Goal: Transaction & Acquisition: Purchase product/service

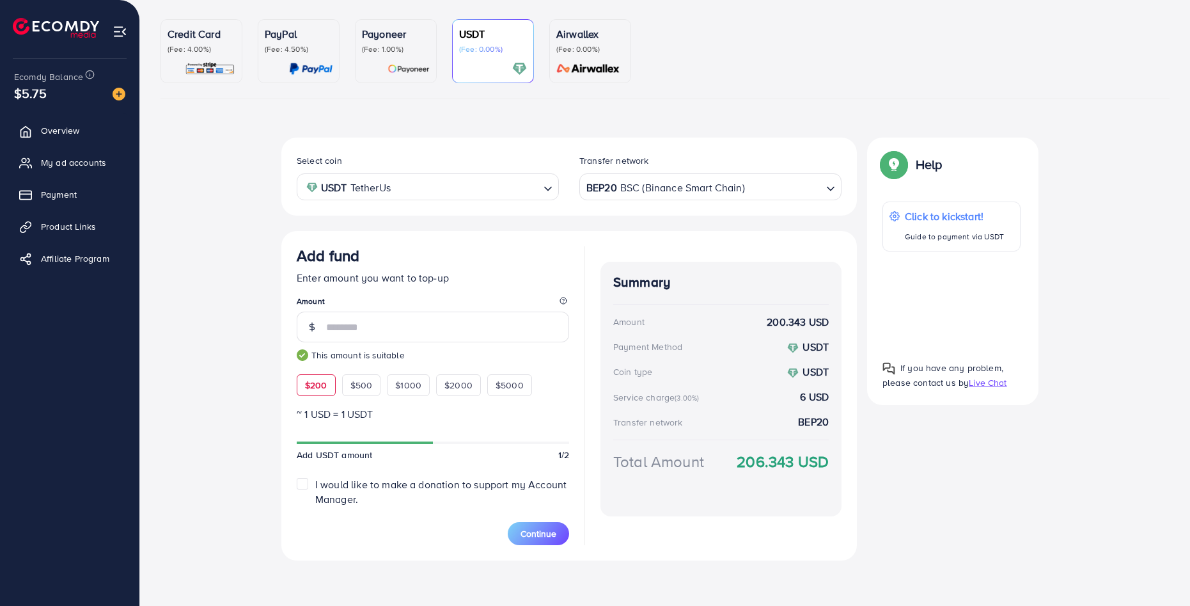
scroll to position [106, 0]
click at [549, 531] on span "Continue" at bounding box center [539, 532] width 36 height 13
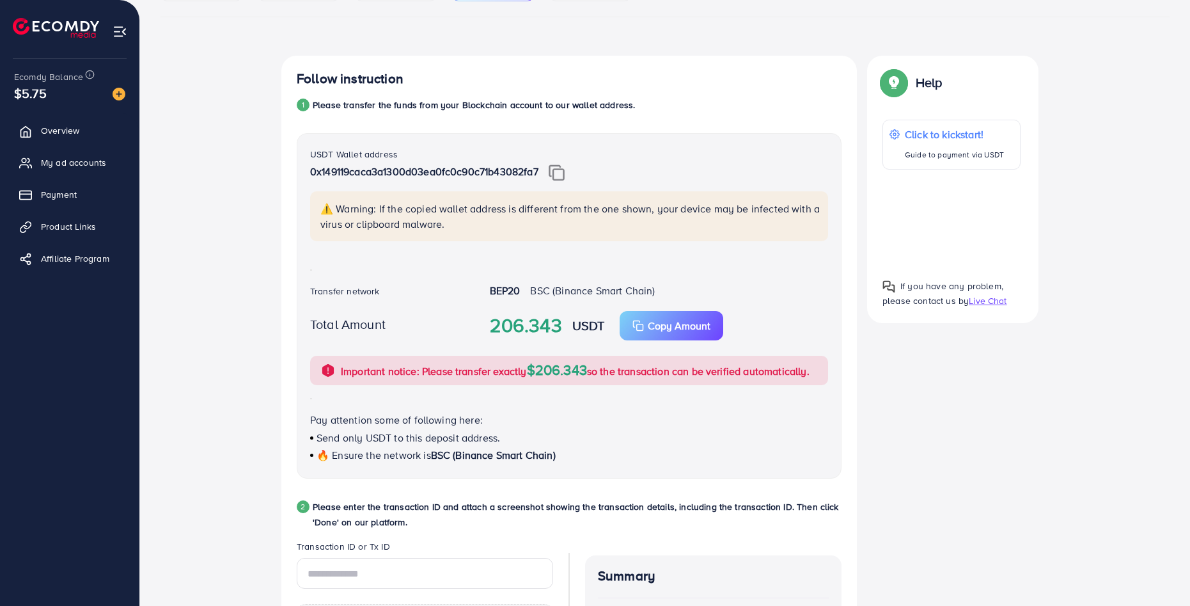
scroll to position [170, 0]
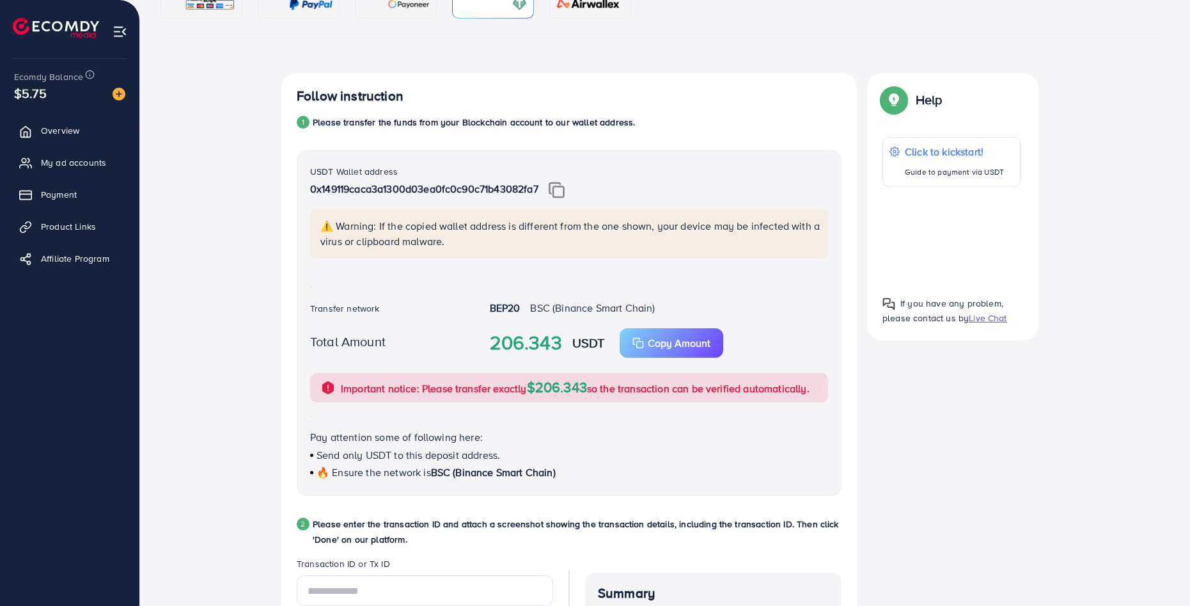
click at [568, 180] on div "USDT Wallet address 0x149119caca3a1300d03ea0fc0c90c71b43082fa7" at bounding box center [569, 186] width 518 height 45
click at [562, 187] on img at bounding box center [557, 190] width 16 height 17
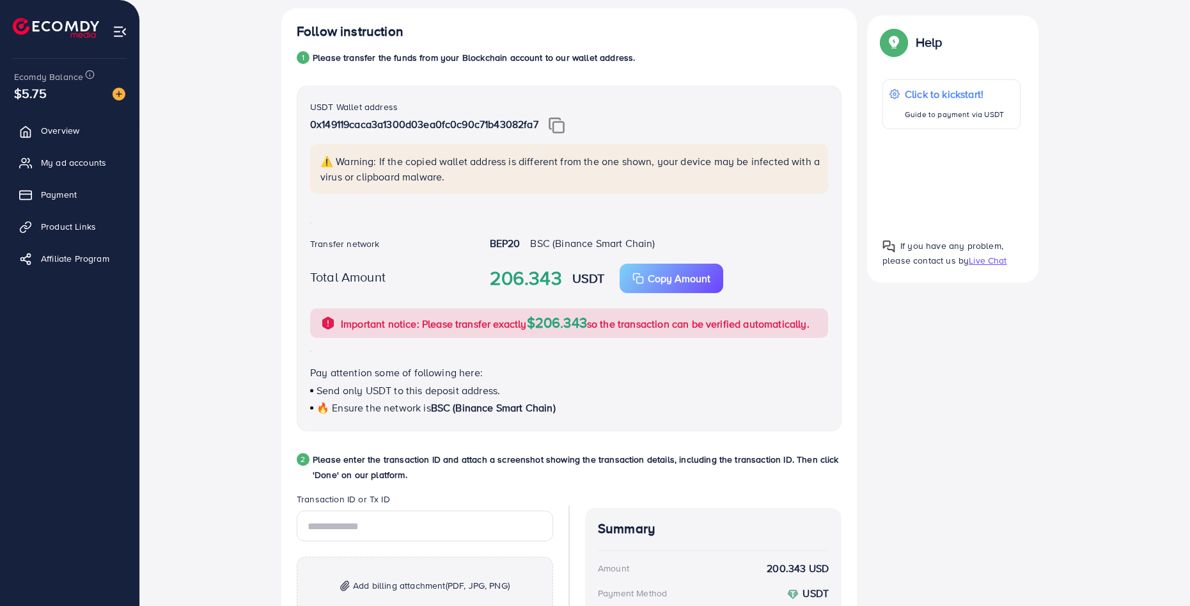
scroll to position [453, 0]
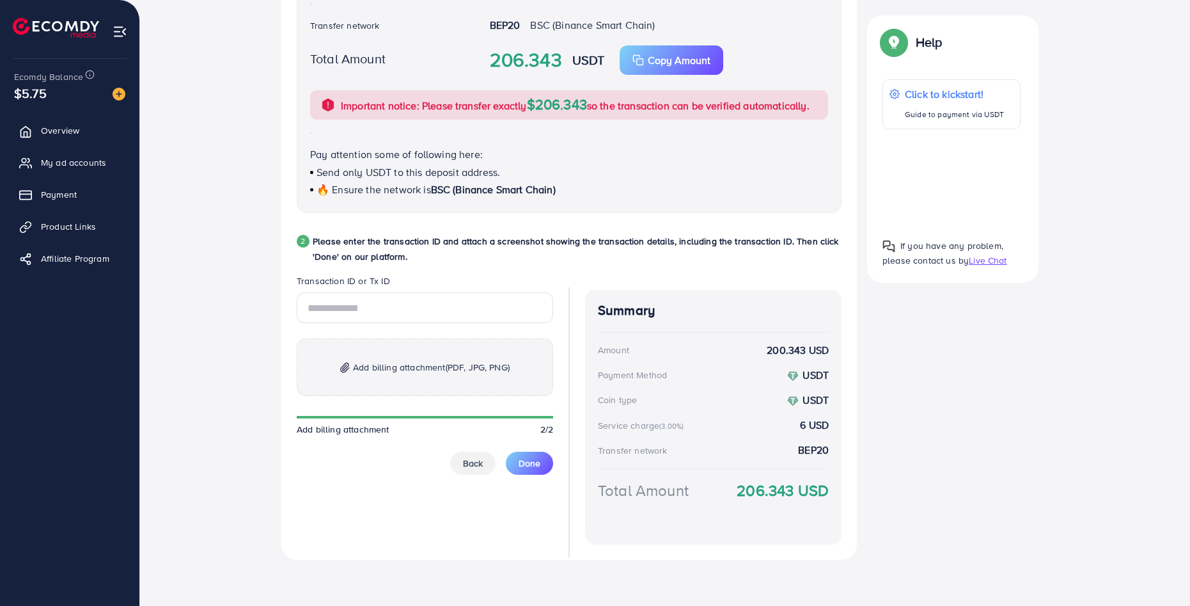
click at [807, 429] on strong "6 USD" at bounding box center [814, 425] width 29 height 15
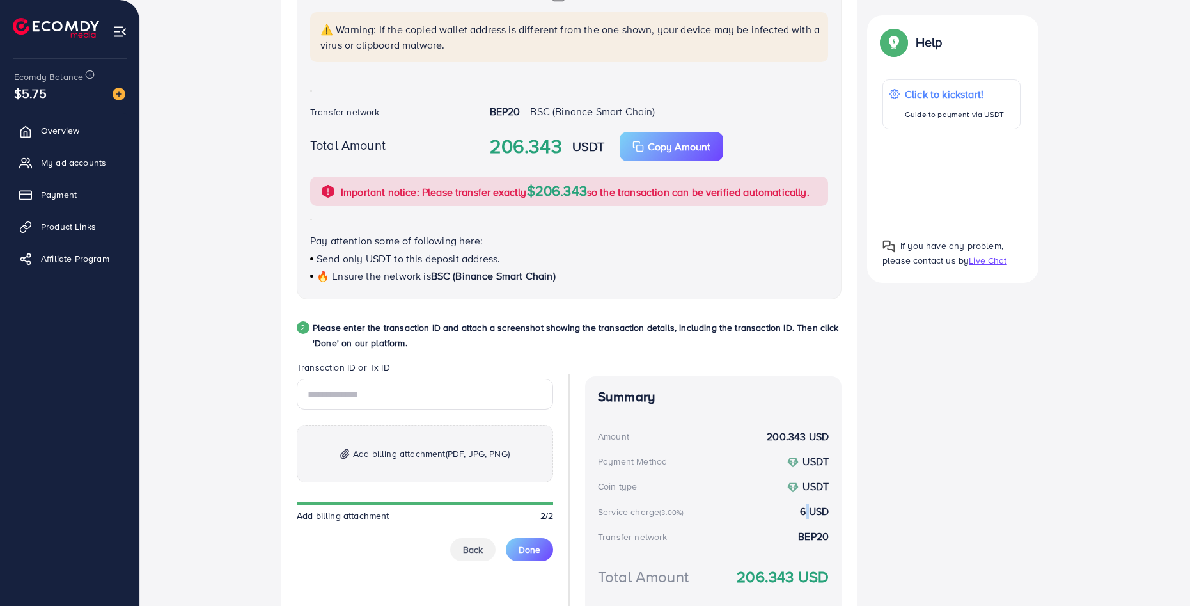
scroll to position [389, 0]
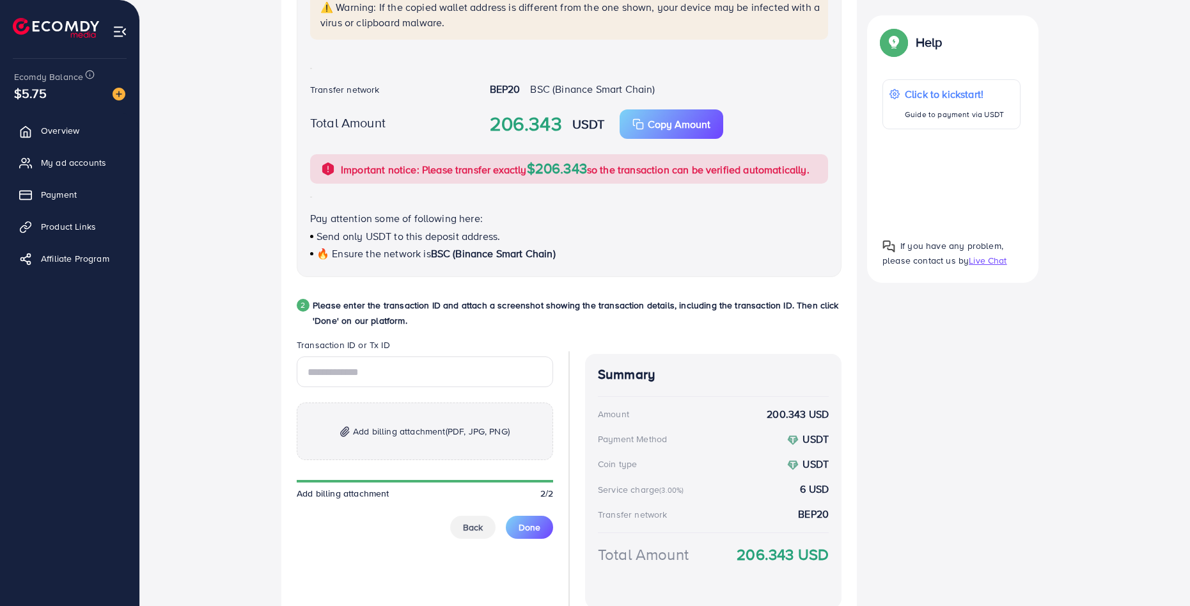
click at [805, 497] on div "Summary Amount 200.343 USD Payment Method USDT Coin type USDT Service charge (3…" at bounding box center [713, 481] width 256 height 254
click at [805, 493] on strong "6 USD" at bounding box center [814, 488] width 29 height 15
click at [800, 489] on div "Service charge (3.00%) 6 USD" at bounding box center [713, 488] width 231 height 15
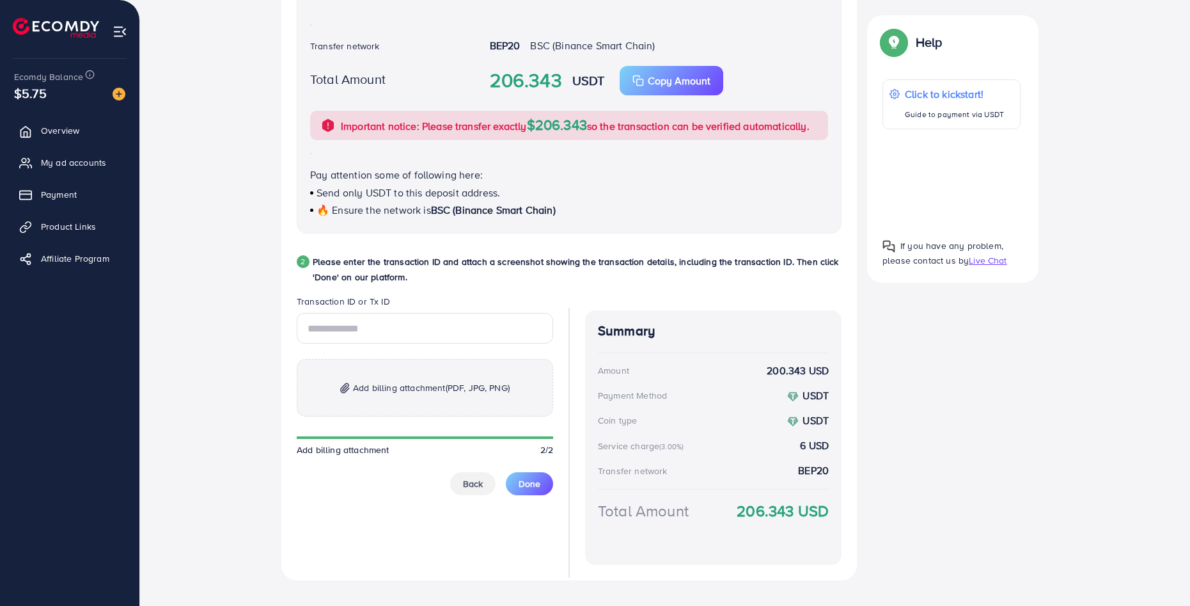
scroll to position [448, 0]
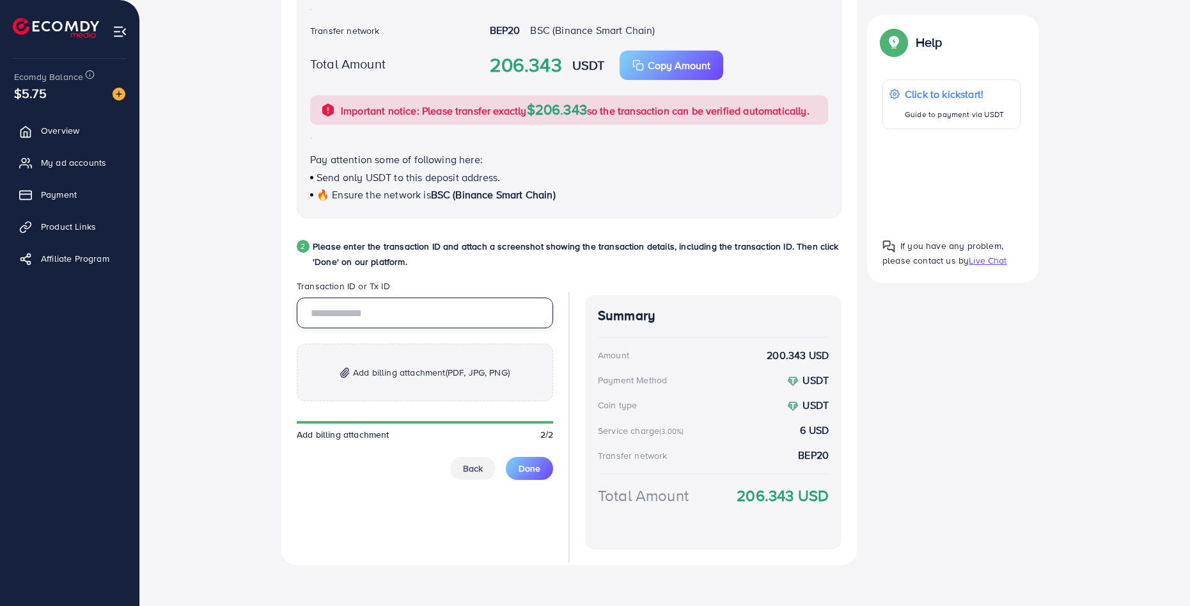
click at [407, 310] on input "text" at bounding box center [425, 312] width 256 height 31
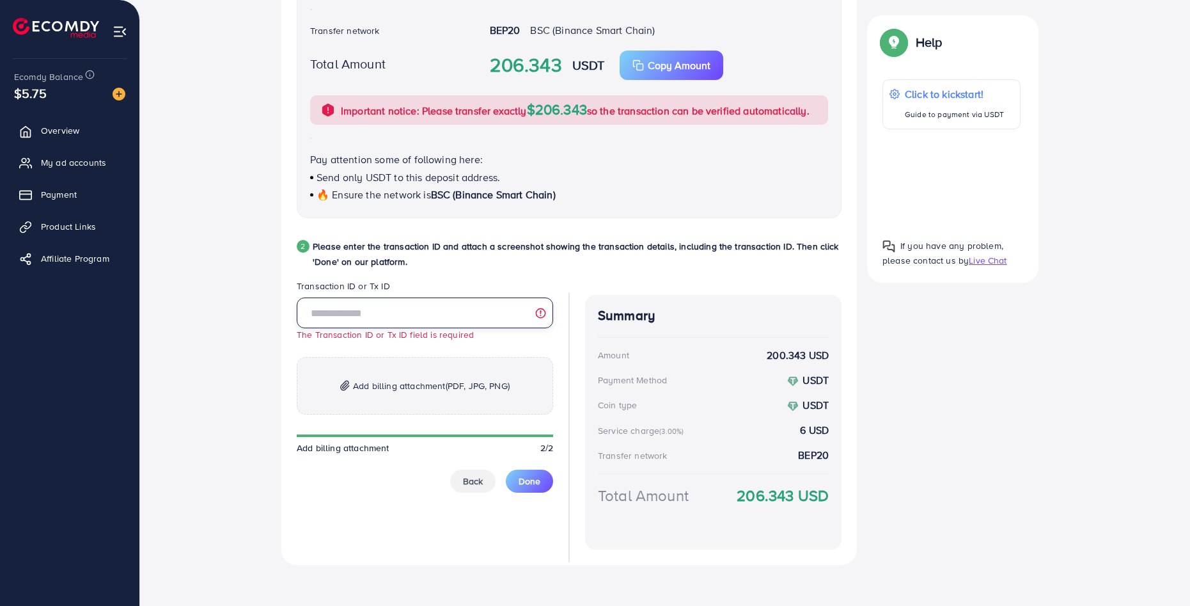
click at [381, 324] on input "text" at bounding box center [425, 312] width 256 height 31
paste input "**********"
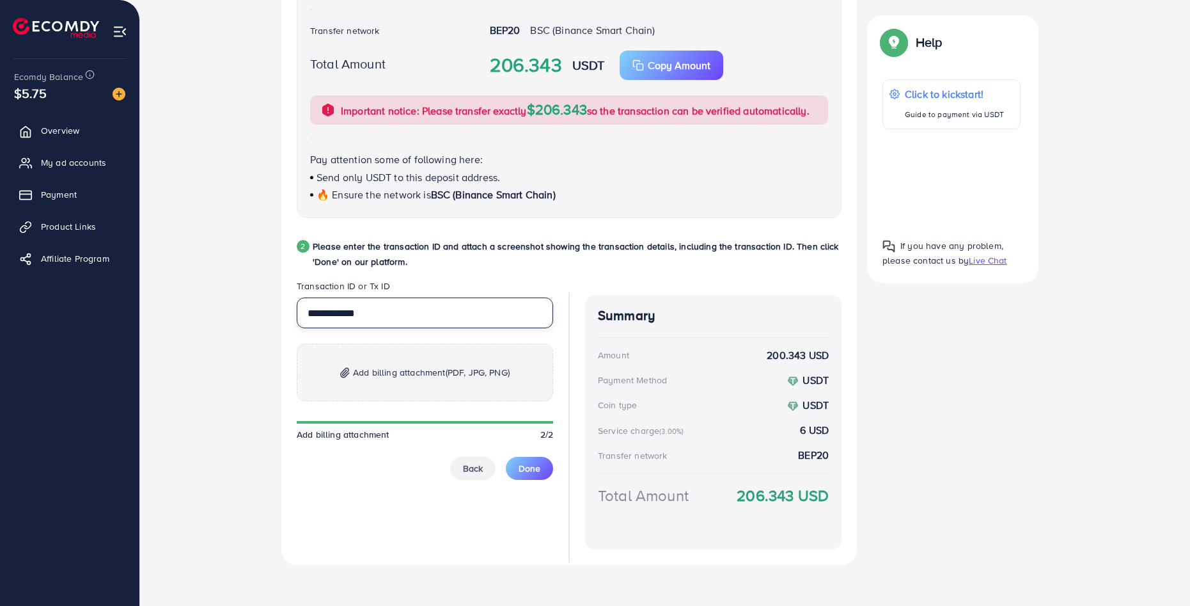
type input "**********"
click at [478, 373] on span "(PDF, JPG, PNG)" at bounding box center [478, 372] width 64 height 13
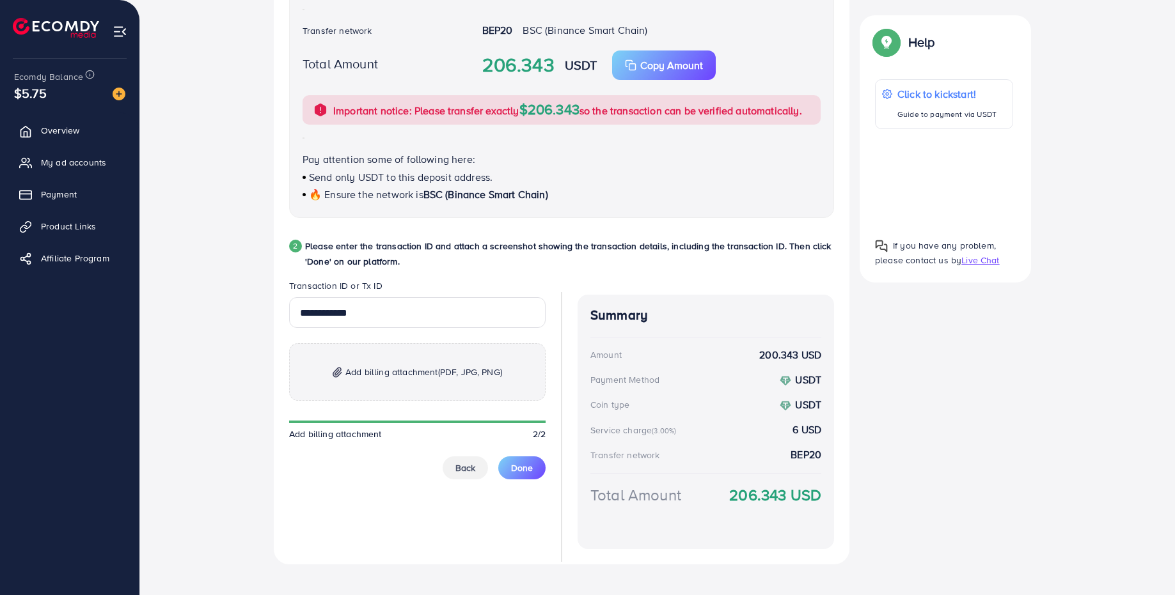
click at [405, 372] on span "Add billing attachment (PDF, JPG, PNG)" at bounding box center [423, 371] width 157 height 15
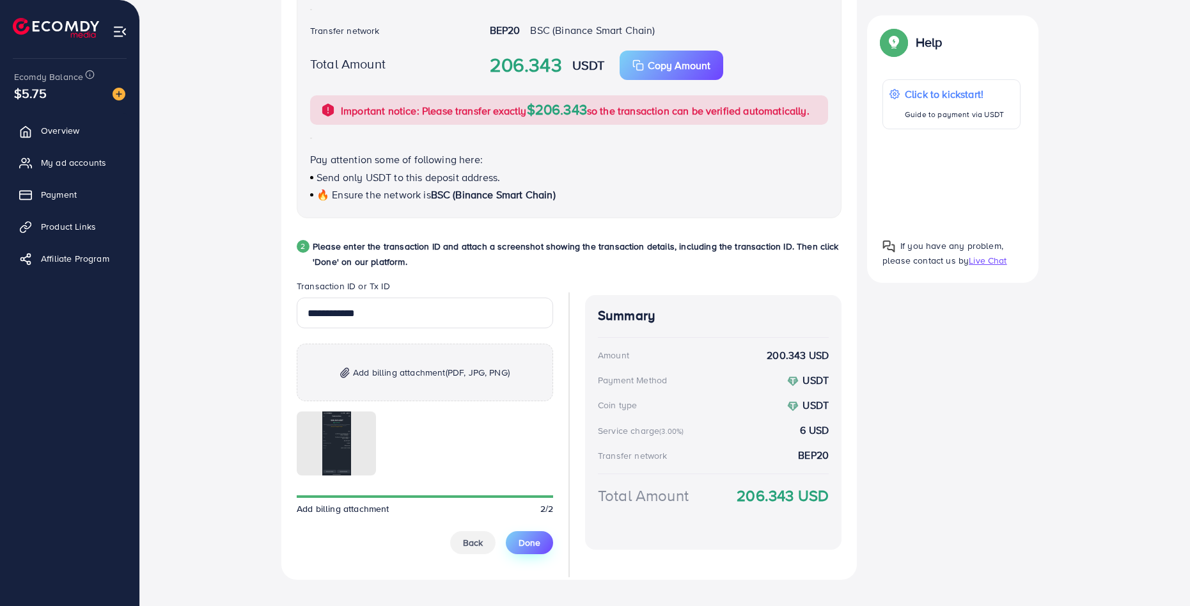
click at [536, 542] on span "Done" at bounding box center [530, 542] width 22 height 13
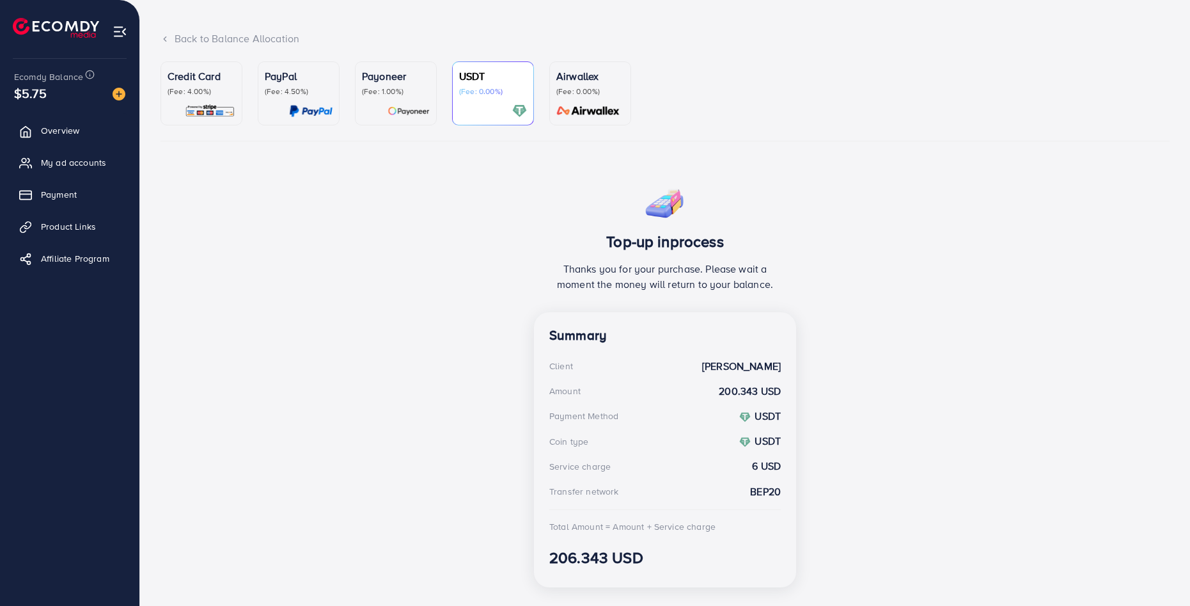
scroll to position [89, 0]
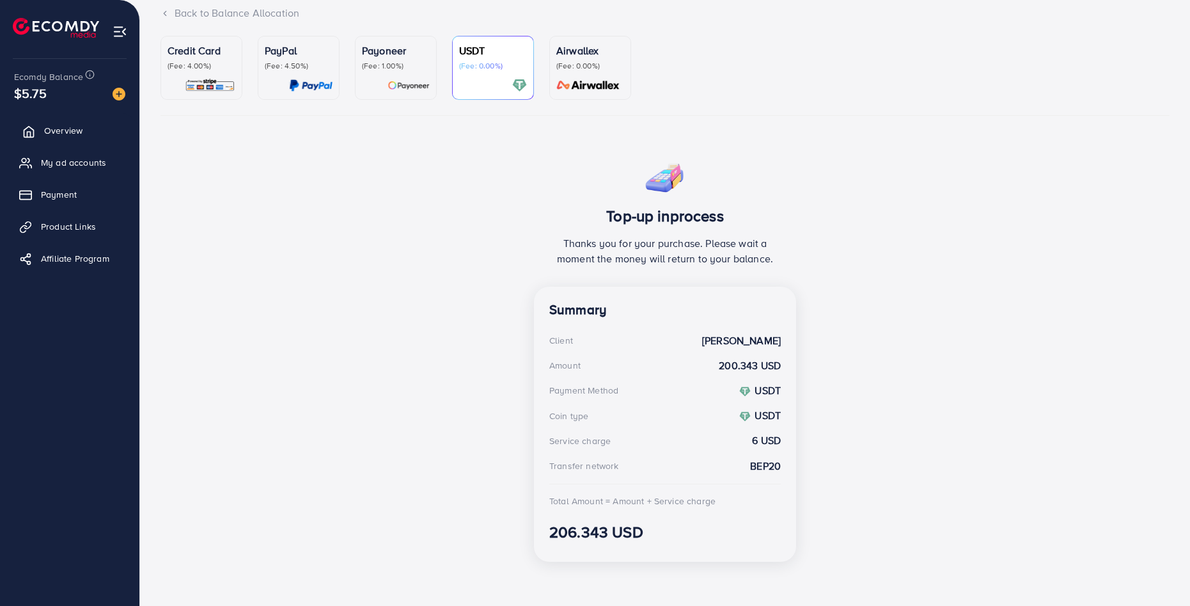
click at [42, 125] on link "Overview" at bounding box center [70, 131] width 120 height 26
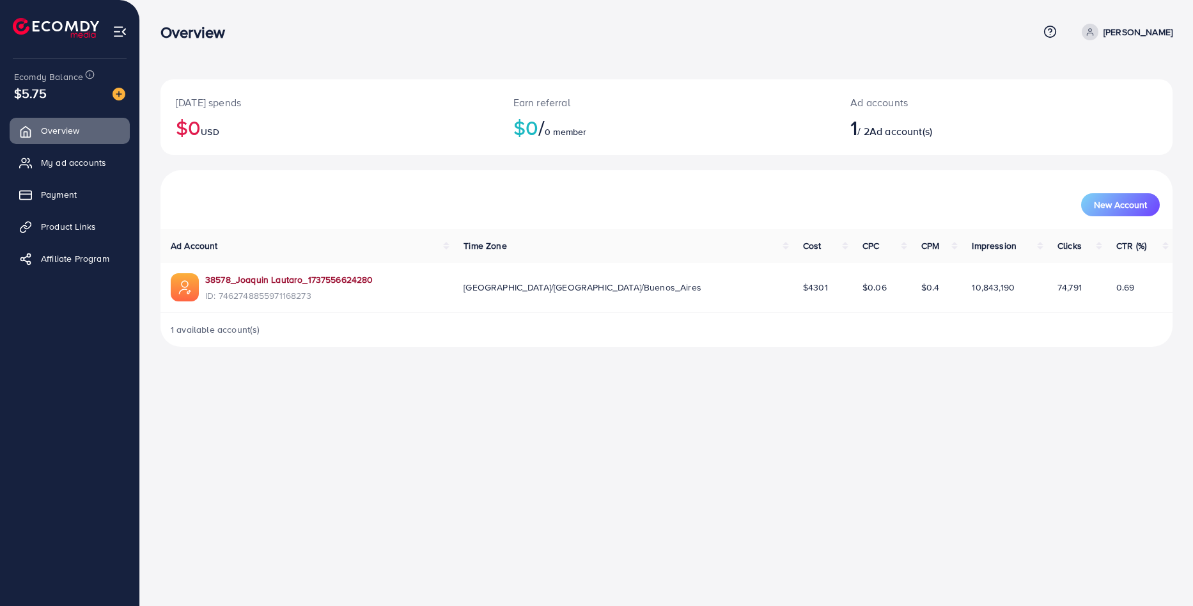
click at [289, 284] on link "38578_Joaquin Lautaro_1737556624280" at bounding box center [289, 279] width 168 height 13
click at [106, 167] on span "My ad accounts" at bounding box center [76, 162] width 65 height 13
click at [85, 159] on span "My ad accounts" at bounding box center [76, 162] width 65 height 13
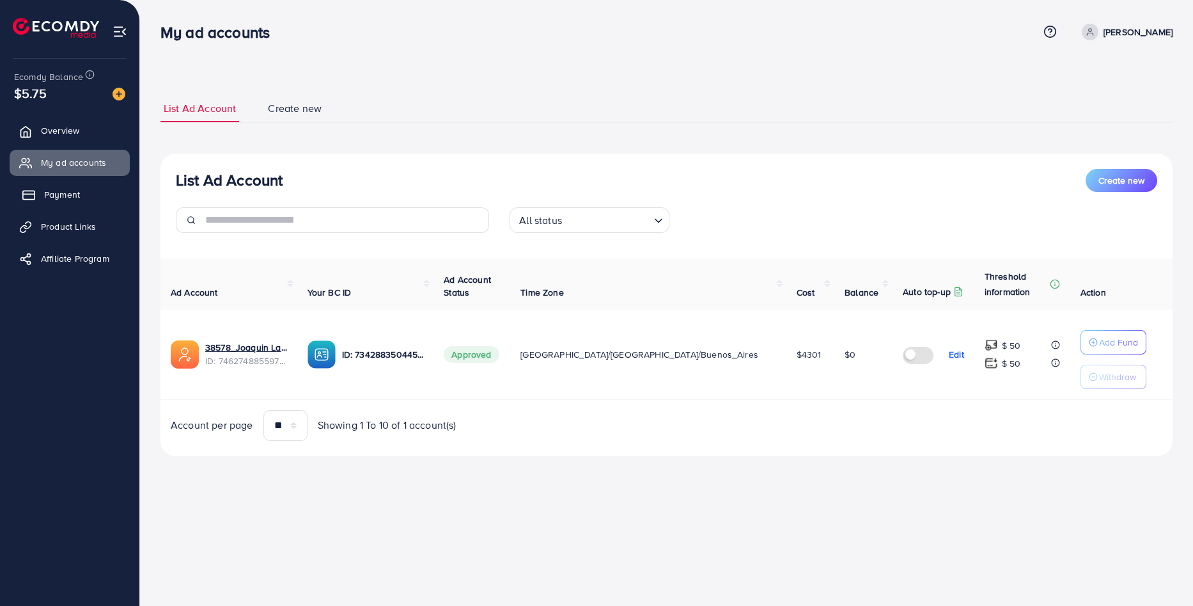
click at [106, 197] on link "Payment" at bounding box center [70, 195] width 120 height 26
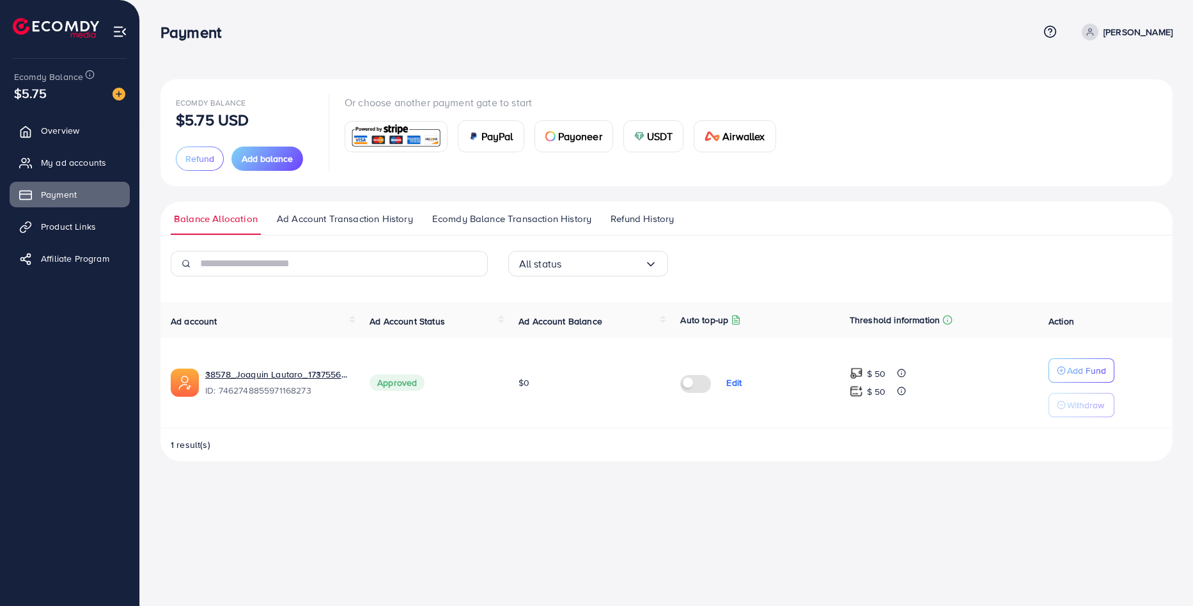
click at [361, 217] on span "Ad Account Transaction History" at bounding box center [345, 219] width 136 height 14
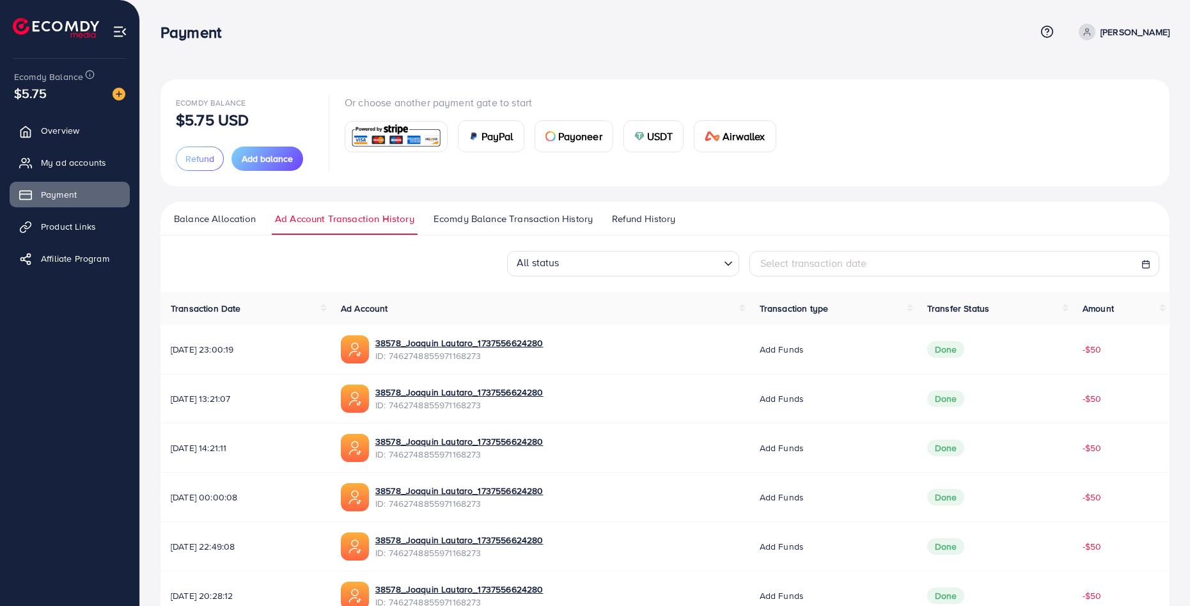
click at [474, 215] on span "Ecomdy Balance Transaction History" at bounding box center [513, 219] width 159 height 14
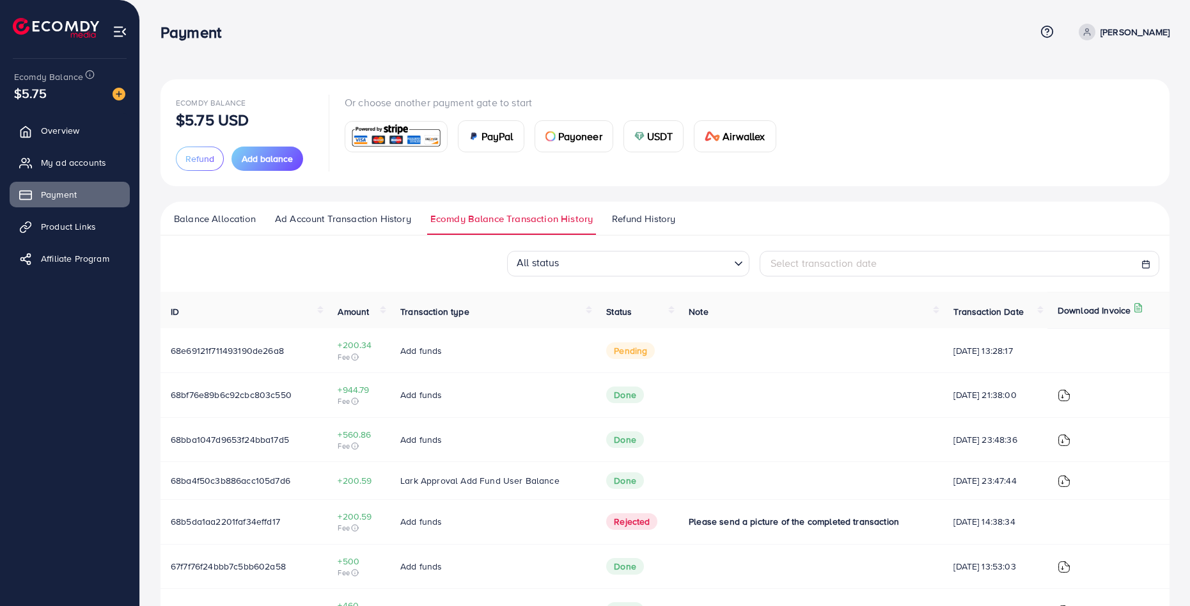
click at [1017, 354] on span "08/10/2025, 13:28:17" at bounding box center [994, 350] width 83 height 13
click at [316, 603] on td "67e740dafdc305924c7e5417" at bounding box center [243, 610] width 167 height 45
click at [315, 601] on td "67e740dafdc305924c7e5417" at bounding box center [243, 610] width 167 height 45
drag, startPoint x: 755, startPoint y: 318, endPoint x: 739, endPoint y: 317, distance: 16.1
click at [749, 317] on th "Note" at bounding box center [810, 310] width 265 height 36
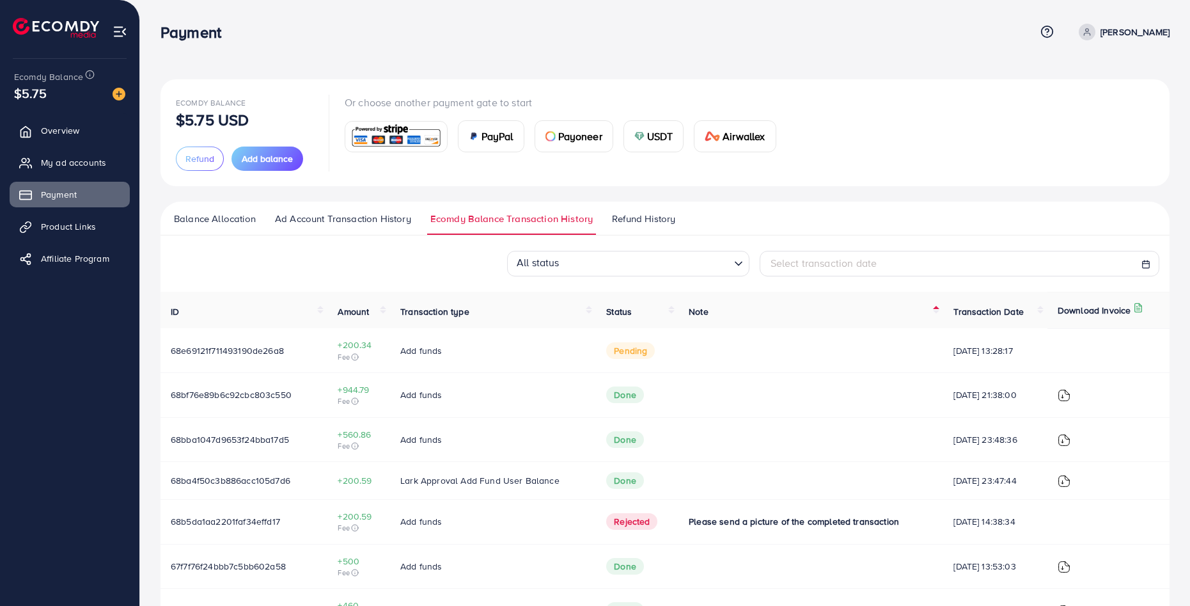
click at [350, 361] on span "Fee" at bounding box center [359, 357] width 42 height 10
click at [352, 359] on icon at bounding box center [355, 357] width 8 height 8
click at [419, 325] on th "Transaction type" at bounding box center [493, 310] width 206 height 36
click at [324, 341] on td "68e69121f711493190de26a8" at bounding box center [243, 350] width 167 height 44
click at [251, 360] on td "68e69121f711493190de26a8" at bounding box center [243, 350] width 167 height 44
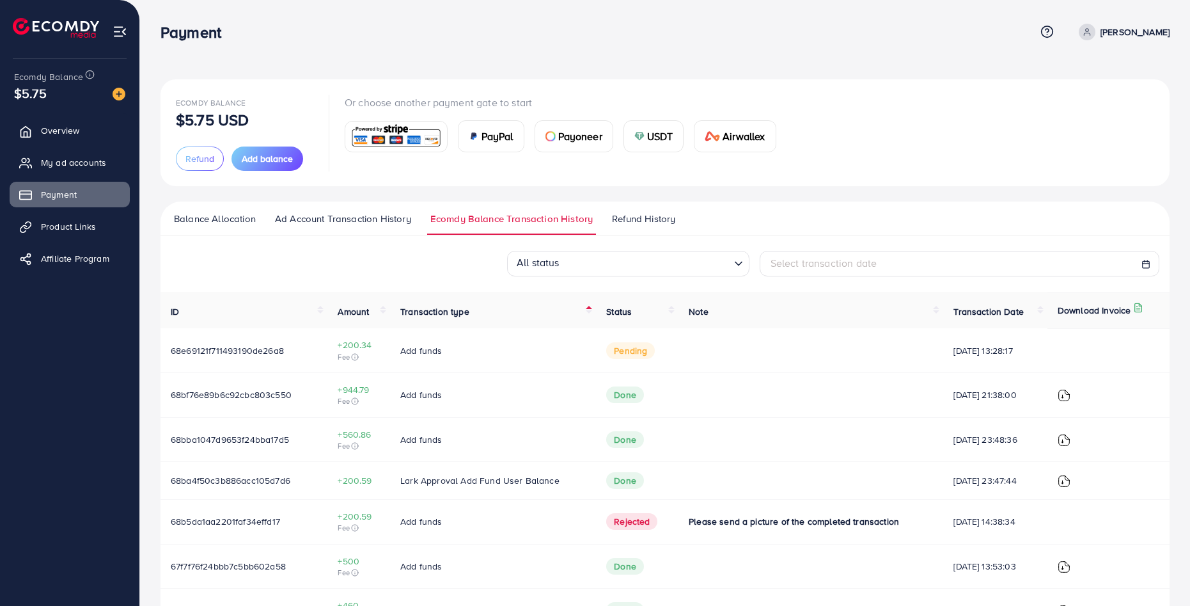
click at [251, 360] on td "68e69121f711493190de26a8" at bounding box center [243, 350] width 167 height 44
drag, startPoint x: 361, startPoint y: 348, endPoint x: 386, endPoint y: 344, distance: 25.3
click at [386, 344] on tr "68e69121f711493190de26a8 +200.34 Fee Add funds pending 08/10/2025, 13:28:17" at bounding box center [664, 350] width 1009 height 44
drag, startPoint x: 528, startPoint y: 334, endPoint x: 625, endPoint y: 336, distance: 97.2
click at [583, 332] on td "Add funds" at bounding box center [493, 350] width 206 height 44
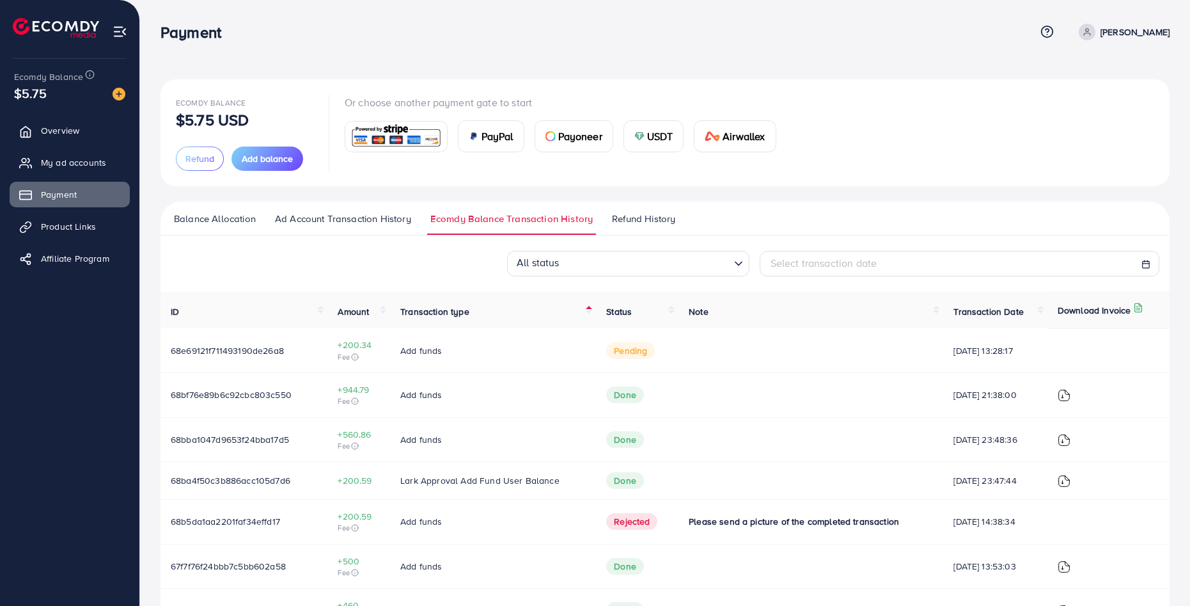
drag, startPoint x: 696, startPoint y: 348, endPoint x: 724, endPoint y: 344, distance: 28.5
click at [701, 348] on td at bounding box center [810, 350] width 265 height 44
drag, startPoint x: 894, startPoint y: 320, endPoint x: 1137, endPoint y: 293, distance: 244.5
click at [1137, 293] on tr "ID Amount Transaction type Status Note Transaction Date Download Invoice" at bounding box center [664, 310] width 1009 height 36
click at [1001, 338] on td "08/10/2025, 13:28:17" at bounding box center [995, 350] width 104 height 44
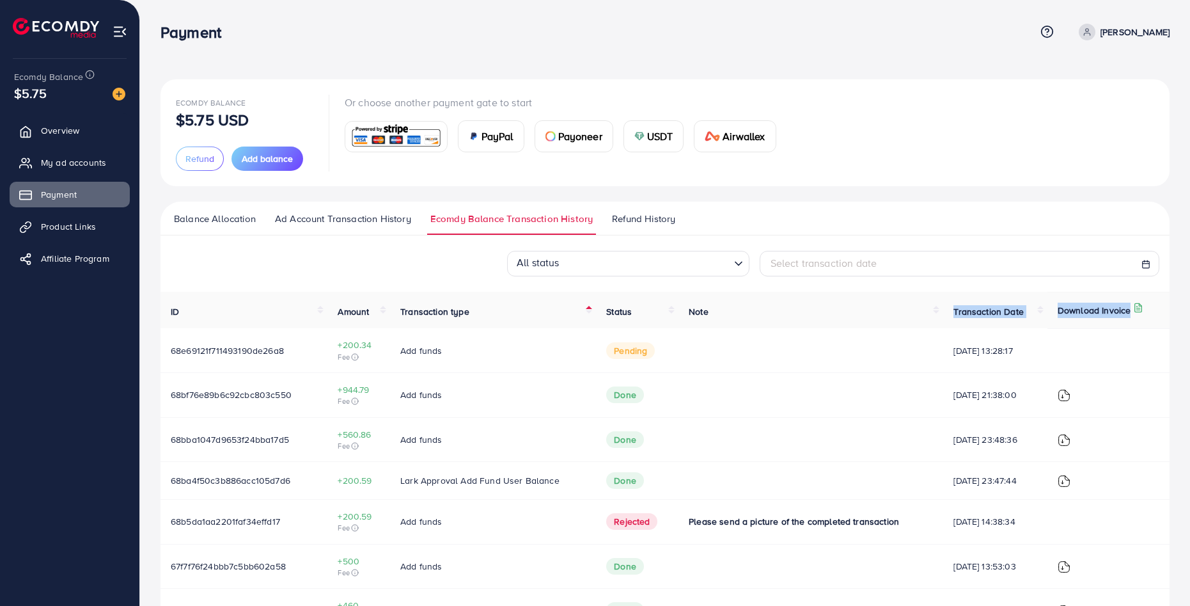
click at [1001, 338] on td "08/10/2025, 13:28:17" at bounding box center [995, 350] width 104 height 44
drag, startPoint x: 1001, startPoint y: 340, endPoint x: 1001, endPoint y: 346, distance: 6.4
click at [1001, 346] on td "08/10/2025, 13:28:17" at bounding box center [995, 350] width 104 height 44
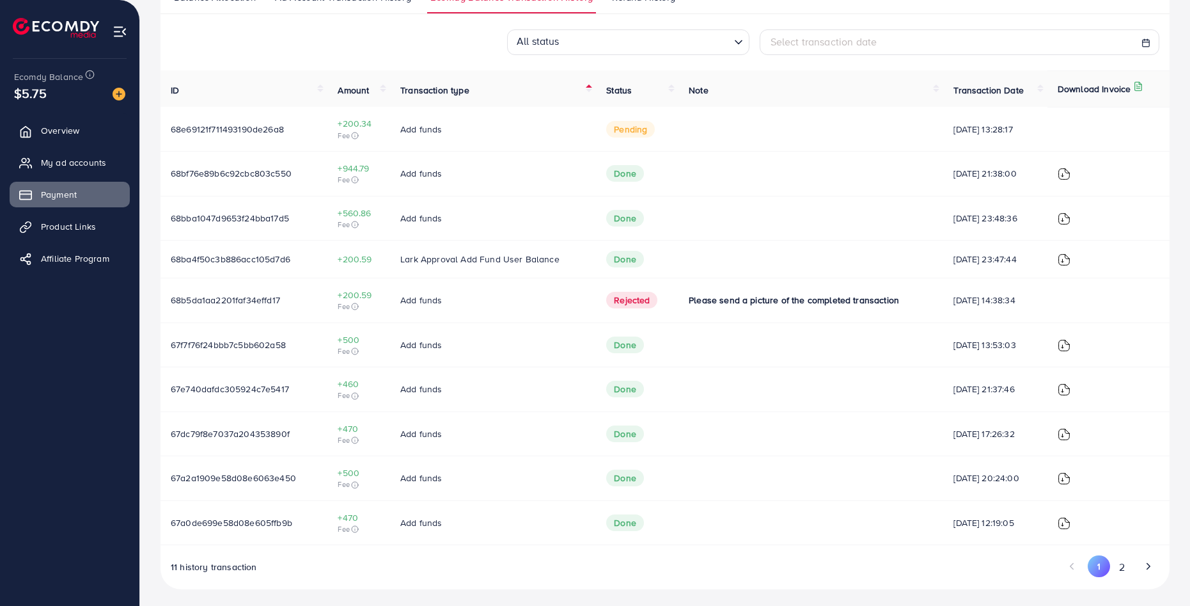
scroll to position [225, 0]
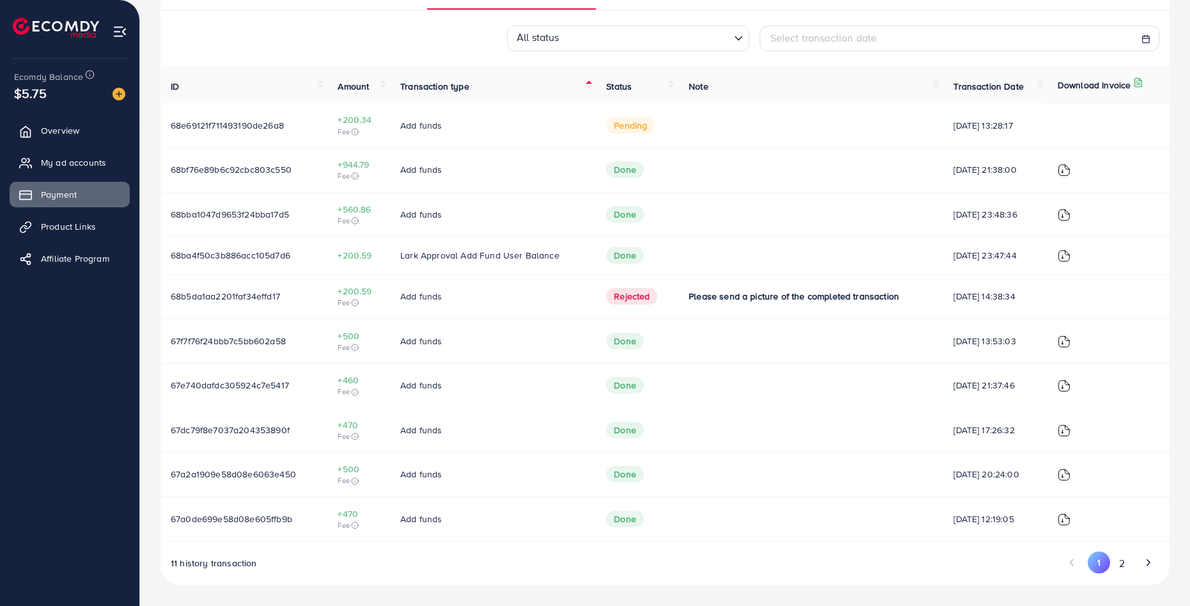
click at [824, 299] on span "Please send a picture of the completed transaction" at bounding box center [794, 296] width 210 height 13
click at [102, 132] on link "Overview" at bounding box center [70, 131] width 120 height 26
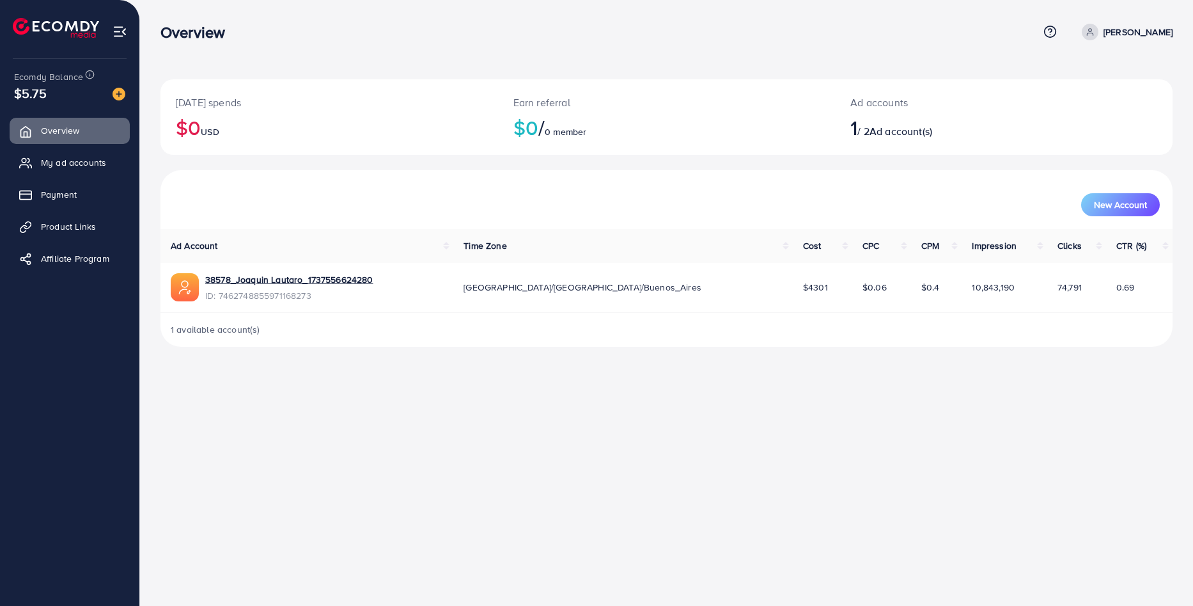
click at [925, 107] on p "Ad accounts" at bounding box center [961, 102] width 223 height 15
